Goal: Transaction & Acquisition: Download file/media

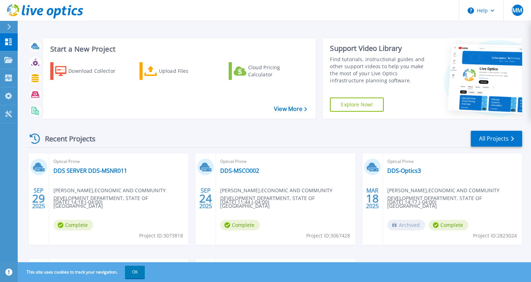
click at [10, 26] on icon at bounding box center [9, 27] width 4 height 6
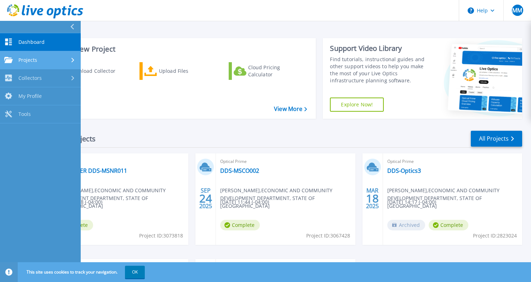
click at [32, 54] on link "Projects Projects" at bounding box center [40, 60] width 81 height 18
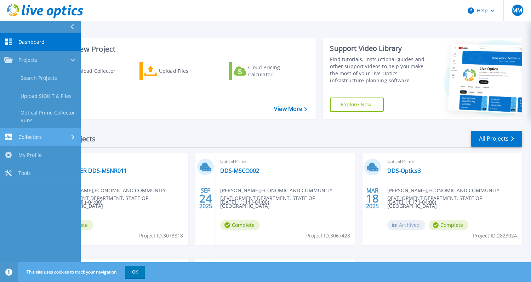
click at [70, 141] on link "Collectors Collectors" at bounding box center [40, 137] width 81 height 18
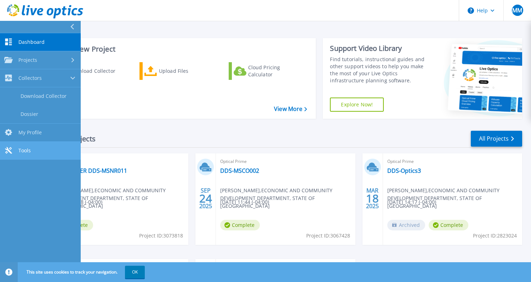
click at [43, 154] on link "Tools Tools" at bounding box center [40, 151] width 81 height 18
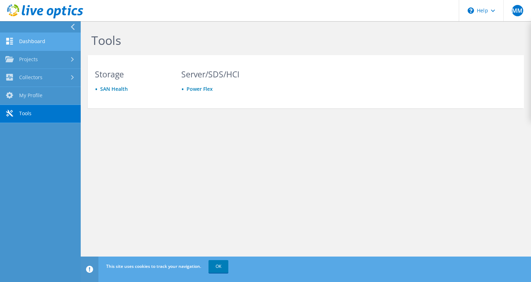
click at [40, 43] on link "Dashboard" at bounding box center [40, 42] width 81 height 18
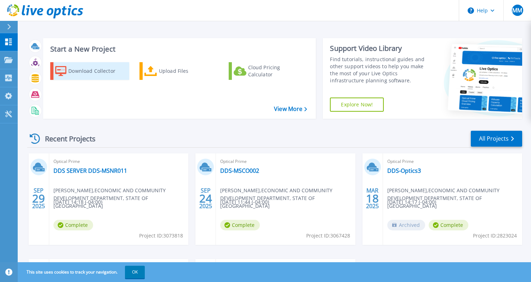
click at [80, 67] on div "Download Collector" at bounding box center [96, 71] width 57 height 14
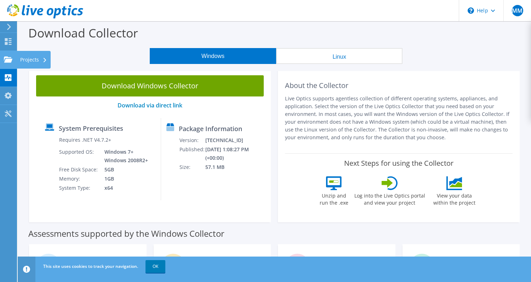
click at [5, 56] on icon at bounding box center [8, 59] width 8 height 7
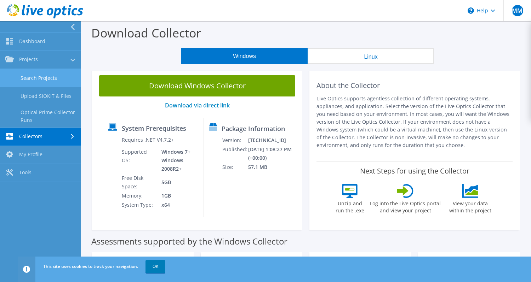
click at [39, 76] on link "Search Projects" at bounding box center [40, 78] width 81 height 18
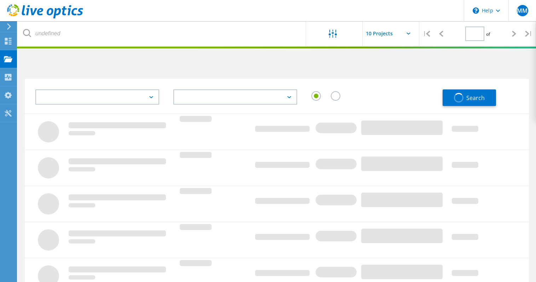
type input "1"
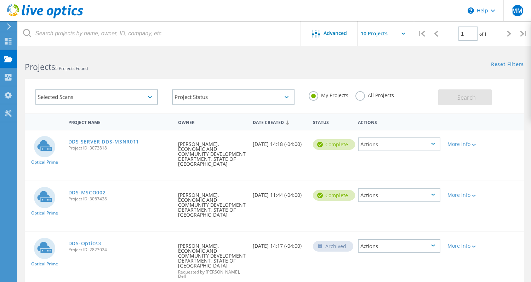
click at [434, 143] on icon at bounding box center [433, 144] width 4 height 2
click at [376, 149] on div "Share" at bounding box center [398, 150] width 81 height 11
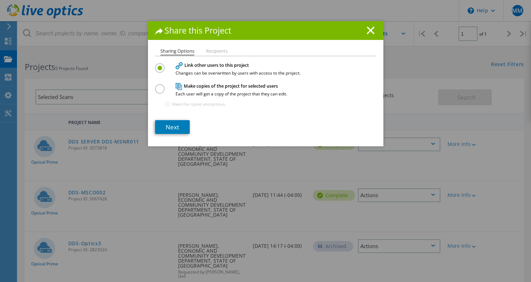
click at [243, 92] on span "Each user will get a copy of the project that they can edit." at bounding box center [264, 94] width 177 height 4
click at [155, 86] on label at bounding box center [161, 85] width 12 height 2
click at [0, 0] on input "radio" at bounding box center [0, 0] width 0 height 0
click at [168, 125] on link "Next" at bounding box center [172, 127] width 35 height 14
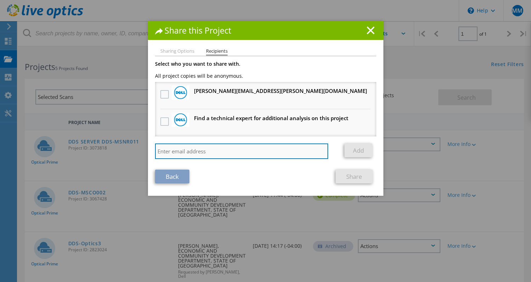
click at [257, 152] on input "search" at bounding box center [241, 152] width 173 height 16
type input "[PERSON_NAME][EMAIL_ADDRESS][PERSON_NAME][DOMAIN_NAME]"
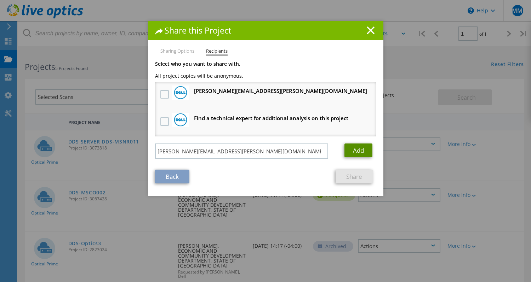
click at [353, 152] on link "Add" at bounding box center [358, 151] width 28 height 14
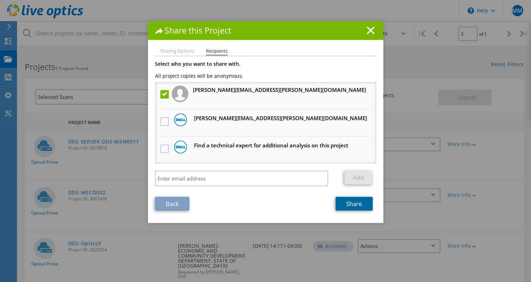
click at [357, 202] on link "Share" at bounding box center [353, 204] width 37 height 14
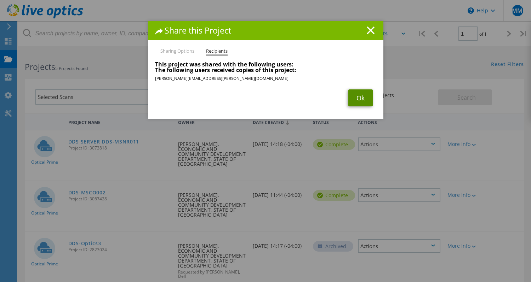
click at [361, 101] on link "Ok" at bounding box center [360, 98] width 24 height 17
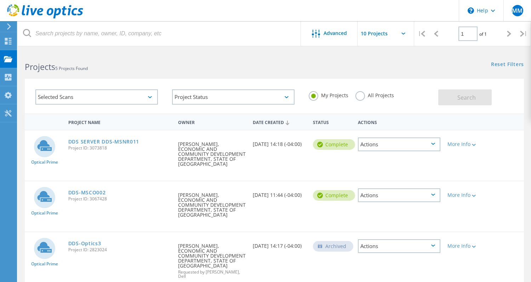
click at [365, 94] on label "All Projects" at bounding box center [374, 94] width 39 height 7
click at [0, 0] on input "All Projects" at bounding box center [0, 0] width 0 height 0
click at [464, 102] on button "Search" at bounding box center [464, 98] width 53 height 16
click at [376, 36] on input "text" at bounding box center [392, 33] width 71 height 25
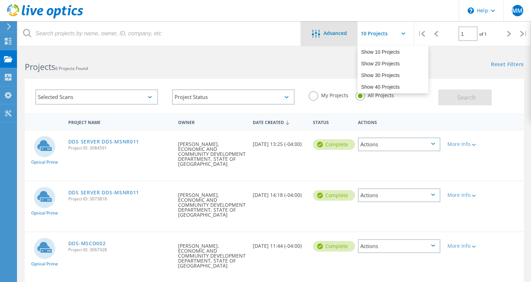
click at [327, 31] on span "Advanced" at bounding box center [334, 33] width 23 height 5
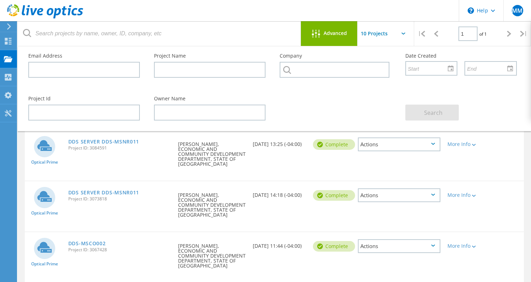
click at [109, 20] on header "\n Help Explore Helpful Articles Contact Support MM End User mathew marvin math…" at bounding box center [265, 10] width 531 height 21
click at [8, 41] on icon at bounding box center [8, 41] width 8 height 7
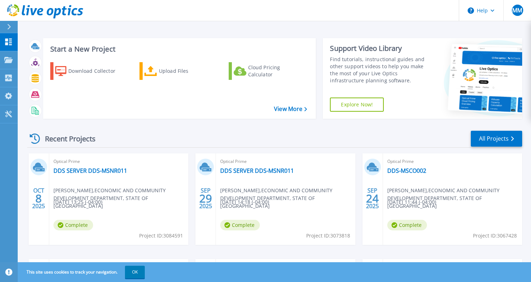
click at [9, 80] on icon at bounding box center [8, 78] width 7 height 7
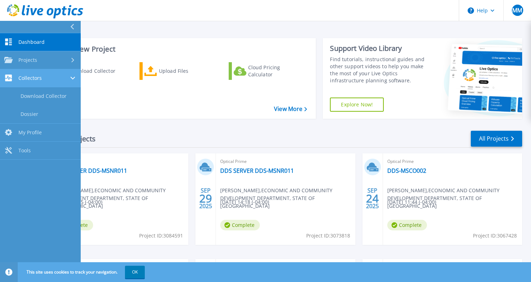
click at [43, 69] on link "Collectors Collectors" at bounding box center [40, 78] width 81 height 18
click at [52, 78] on div "Collectors" at bounding box center [40, 78] width 72 height 7
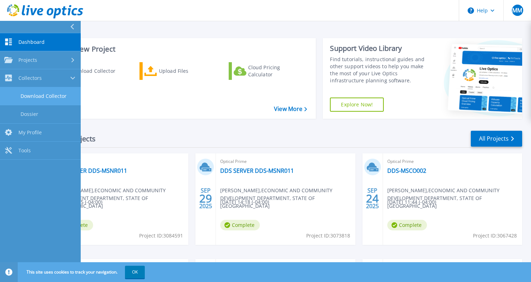
click at [55, 96] on link "Download Collector" at bounding box center [40, 96] width 81 height 18
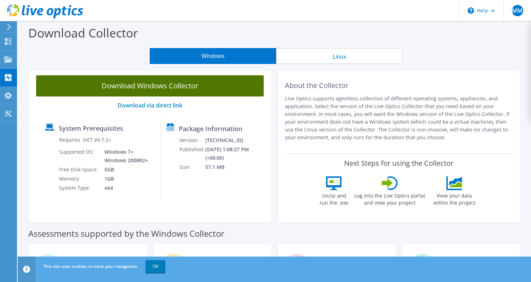
click at [157, 86] on link "Download Windows Collector" at bounding box center [150, 85] width 228 height 21
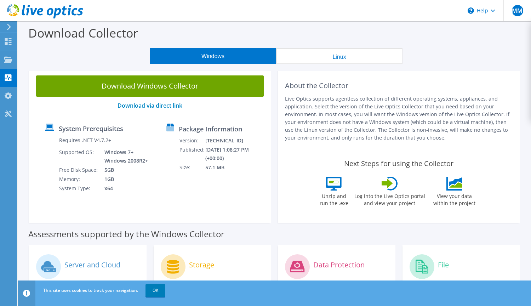
click at [209, 185] on div "Package Information Version: [TECHNICAL_ID] Published: [DATE] 1:08:27 PM (+00:0…" at bounding box center [210, 159] width 99 height 82
click at [146, 103] on link "Download via direct link" at bounding box center [149, 106] width 65 height 8
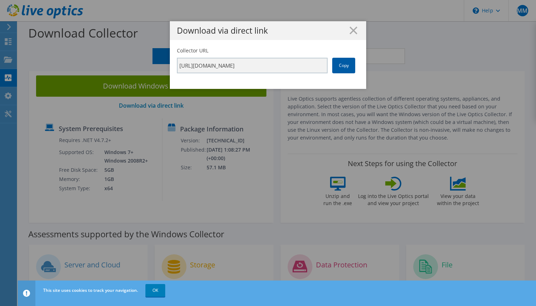
click at [345, 65] on link "Copy" at bounding box center [343, 66] width 23 height 16
drag, startPoint x: 345, startPoint y: 65, endPoint x: 295, endPoint y: 67, distance: 50.7
